Goal: Information Seeking & Learning: Learn about a topic

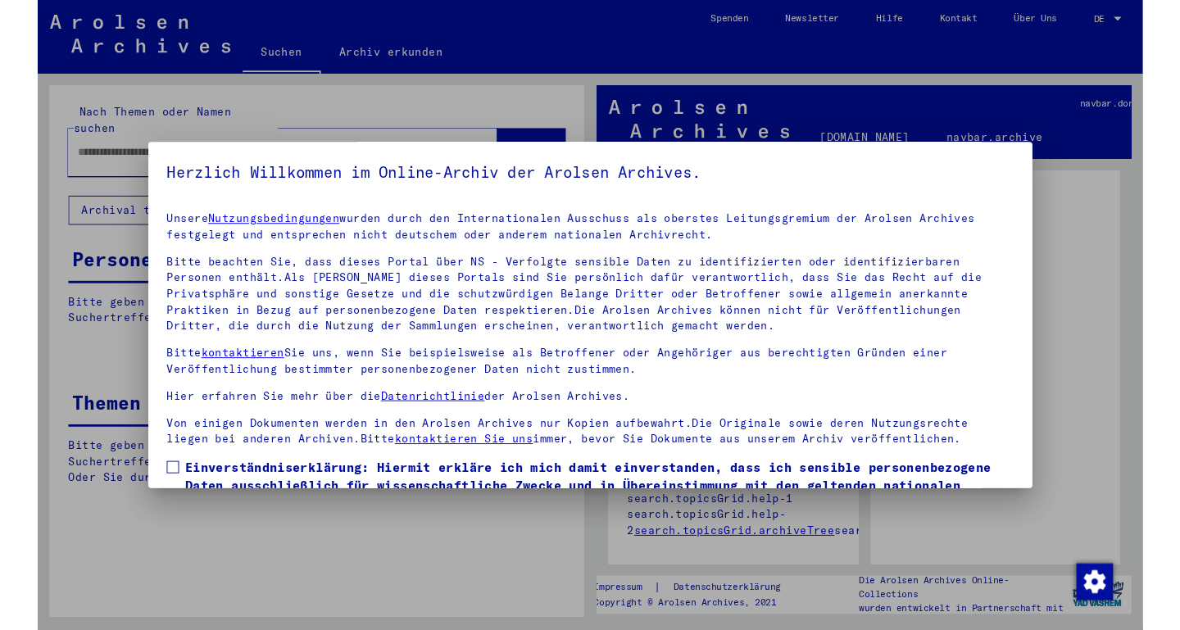
scroll to position [105, 0]
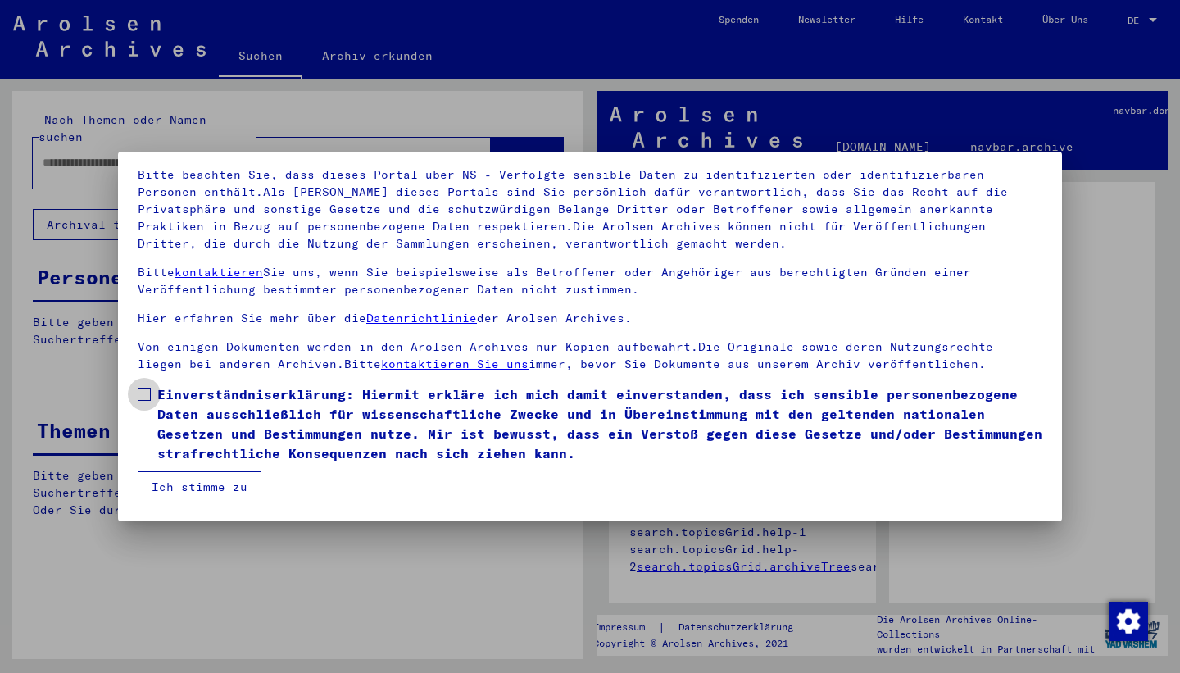
click at [217, 415] on span "Einverständniserklärung: Hiermit erkläre ich mich damit einverstanden, dass ich…" at bounding box center [599, 423] width 885 height 79
click at [218, 475] on button "Ich stimme zu" at bounding box center [200, 486] width 124 height 31
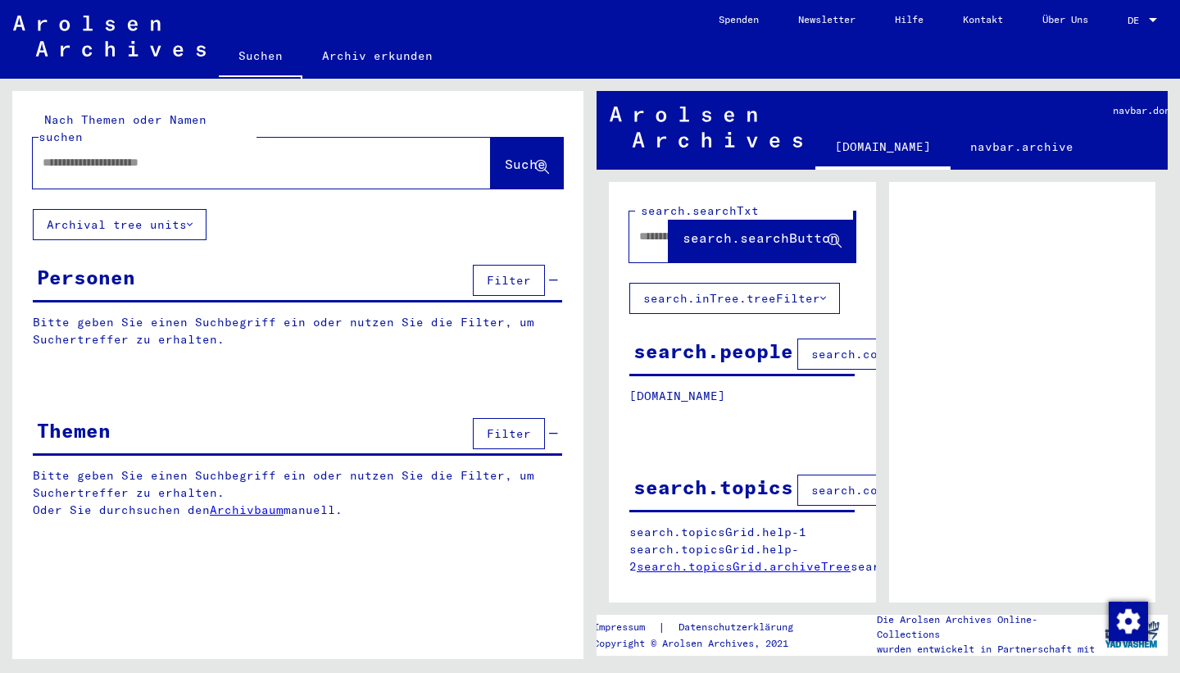
click at [1136, 16] on span "DE" at bounding box center [1136, 20] width 18 height 11
click at [1118, 36] on span "English" at bounding box center [1124, 29] width 66 height 29
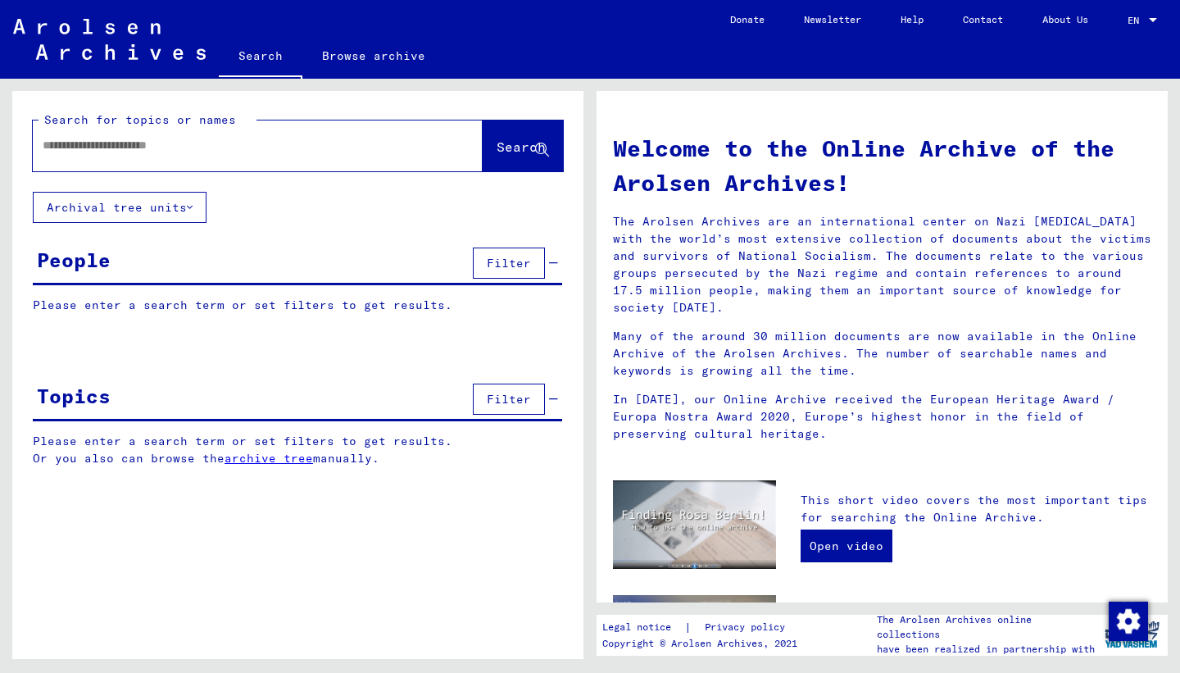
click at [224, 152] on input "text" at bounding box center [238, 145] width 391 height 17
click at [830, 538] on link "Open video" at bounding box center [846, 545] width 92 height 33
click at [356, 64] on link "Browse archive" at bounding box center [373, 55] width 143 height 39
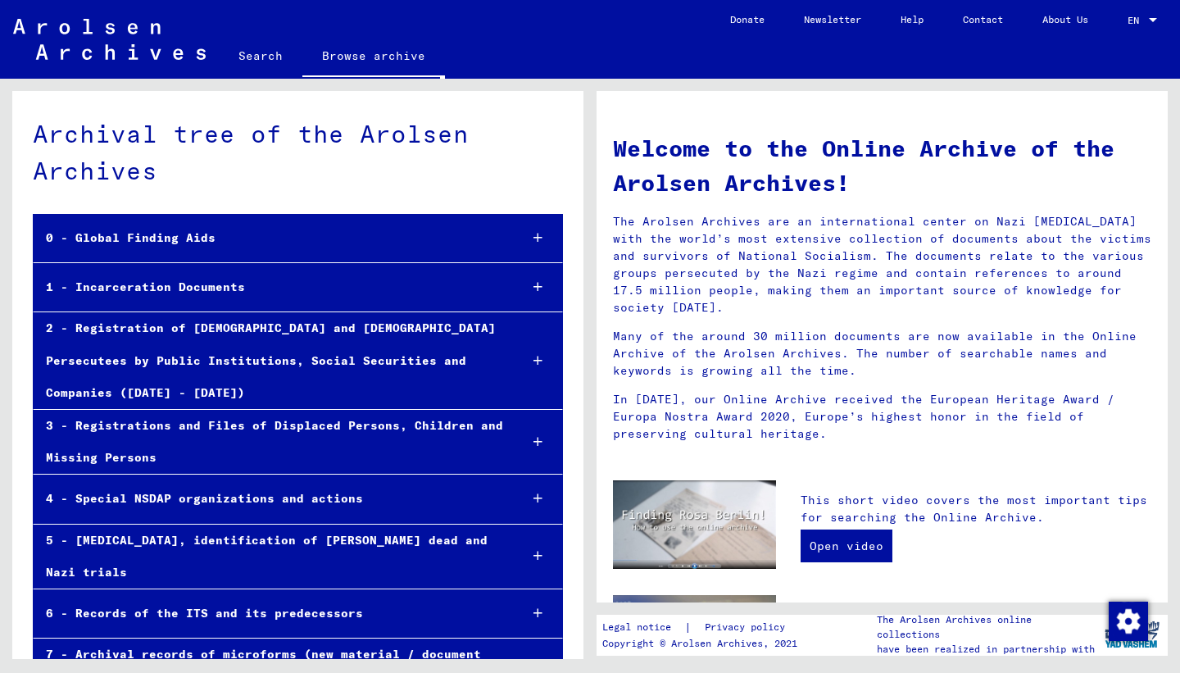
click at [282, 72] on link "Search" at bounding box center [261, 55] width 84 height 39
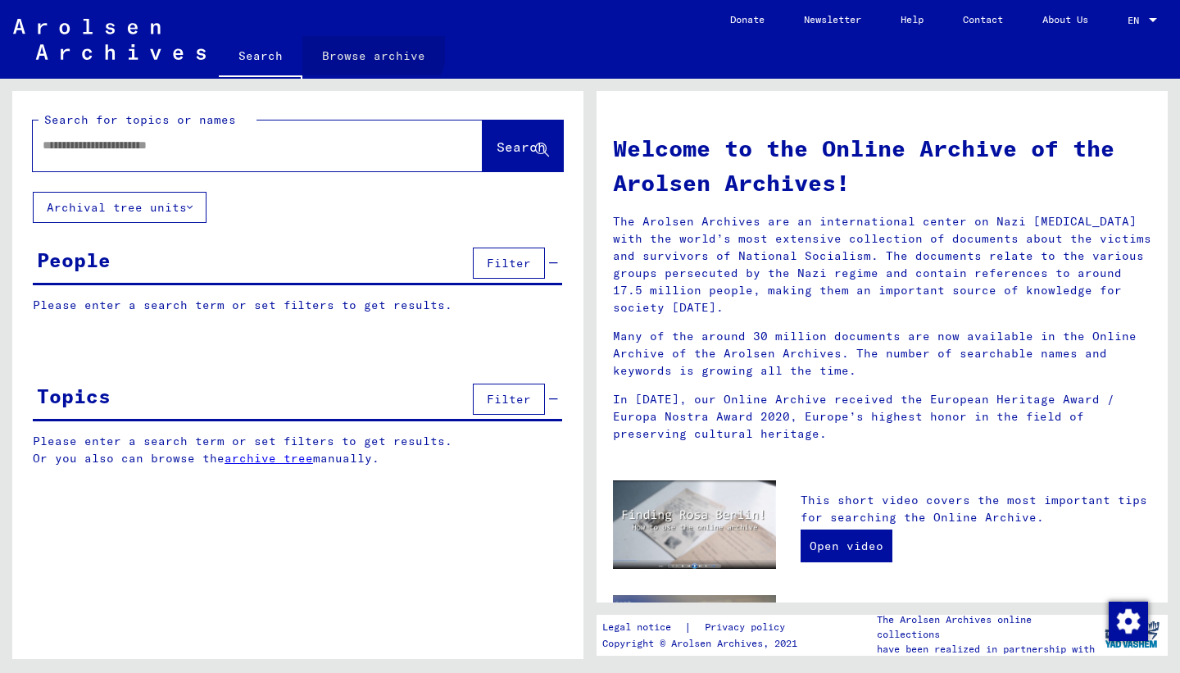
click at [362, 43] on link "Browse archive" at bounding box center [373, 55] width 143 height 39
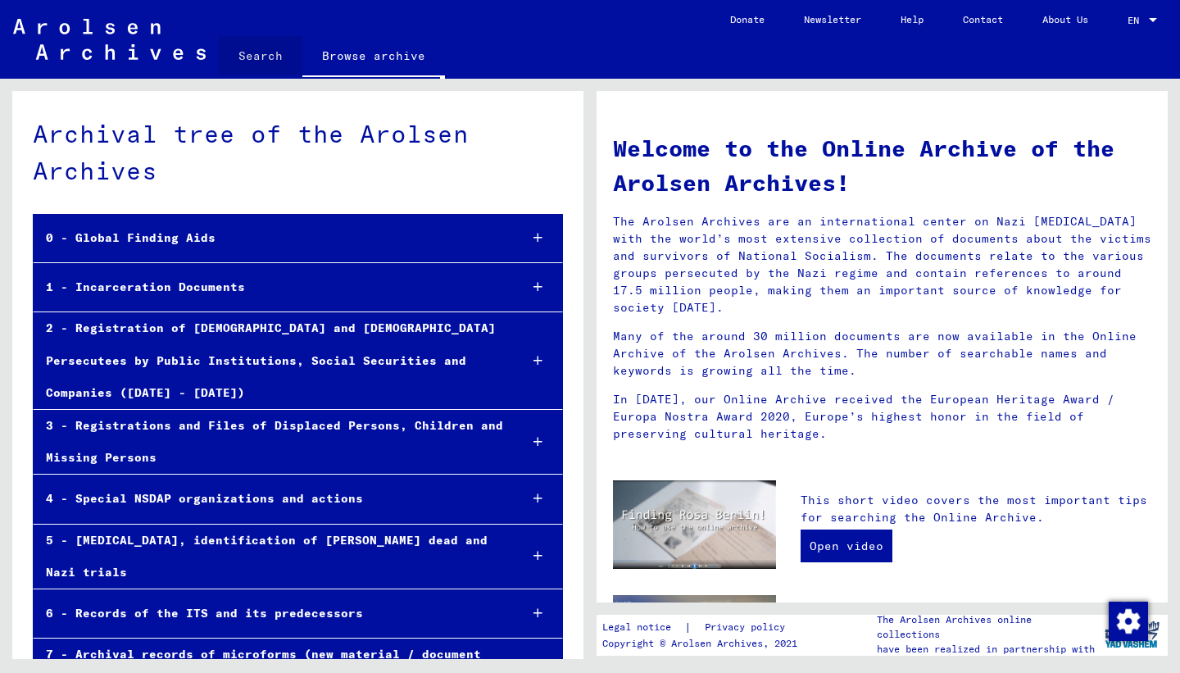
click at [274, 59] on link "Search" at bounding box center [261, 55] width 84 height 39
